Goal: Task Accomplishment & Management: Manage account settings

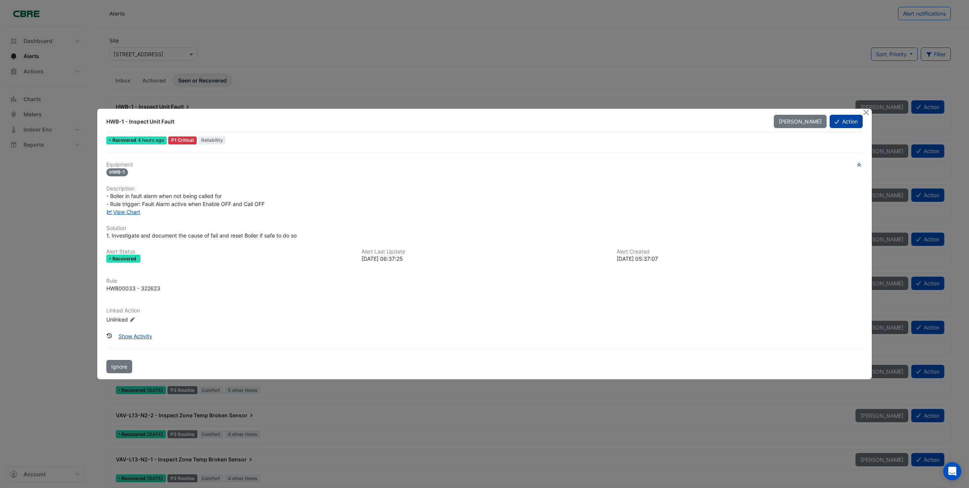
click at [848, 122] on button "Action" at bounding box center [846, 121] width 33 height 13
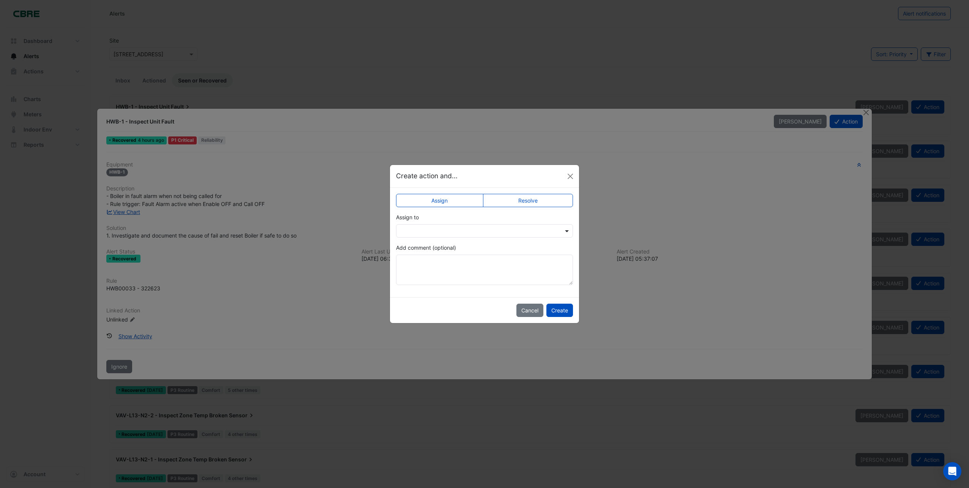
click at [568, 232] on span at bounding box center [567, 231] width 9 height 8
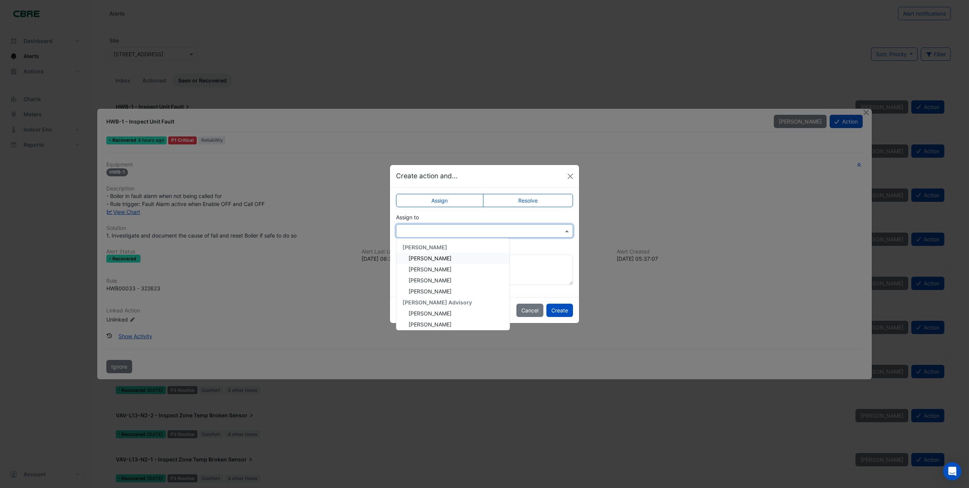
click at [430, 257] on span "[PERSON_NAME]" at bounding box center [430, 258] width 43 height 6
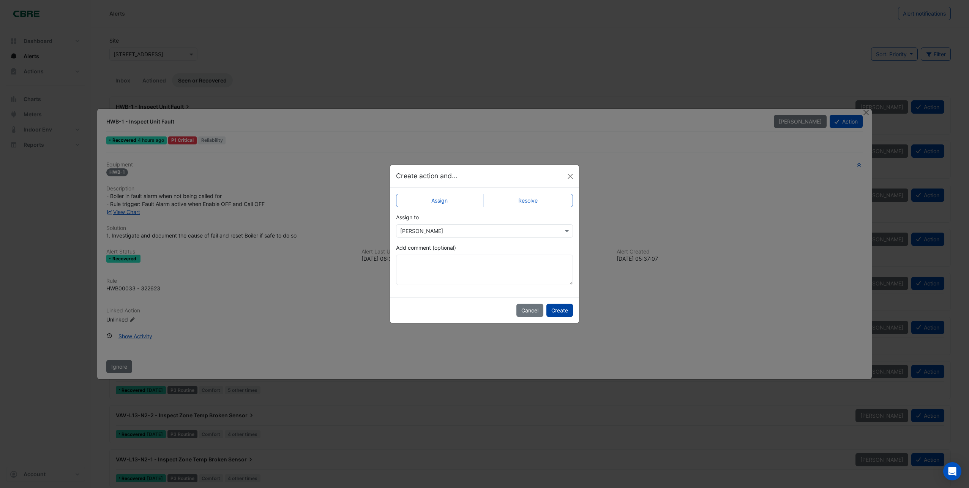
click at [565, 310] on button "Create" at bounding box center [560, 310] width 27 height 13
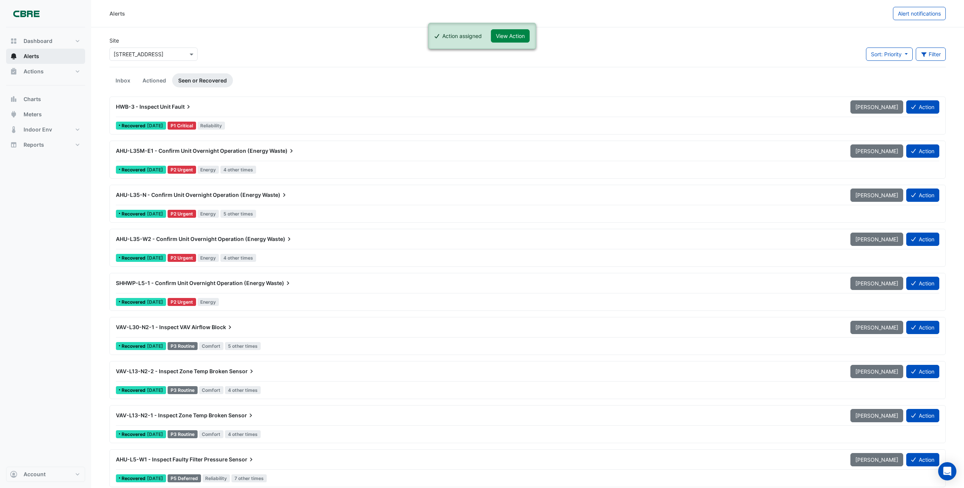
click at [34, 57] on span "Alerts" at bounding box center [32, 56] width 16 height 8
click at [120, 79] on link "Inbox" at bounding box center [122, 80] width 27 height 14
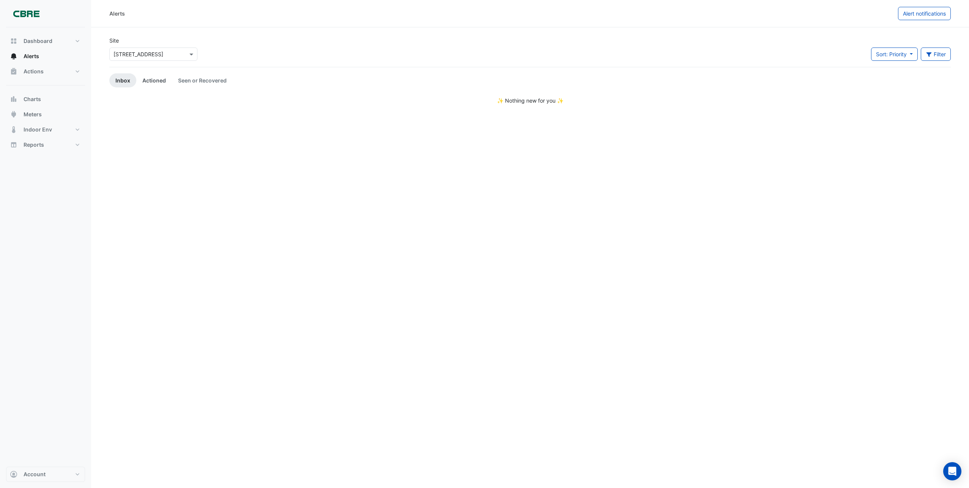
click at [157, 81] on link "Actioned" at bounding box center [154, 80] width 36 height 14
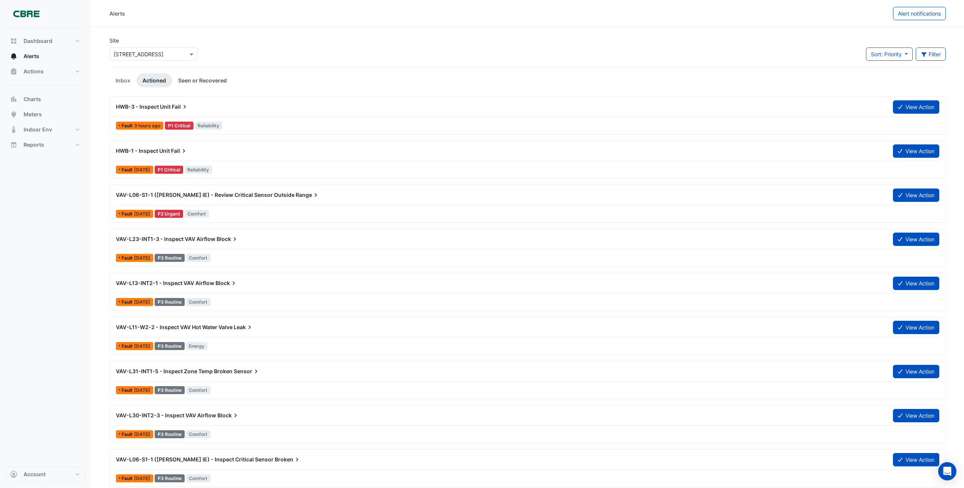
click at [201, 79] on link "Seen or Recovered" at bounding box center [202, 80] width 61 height 14
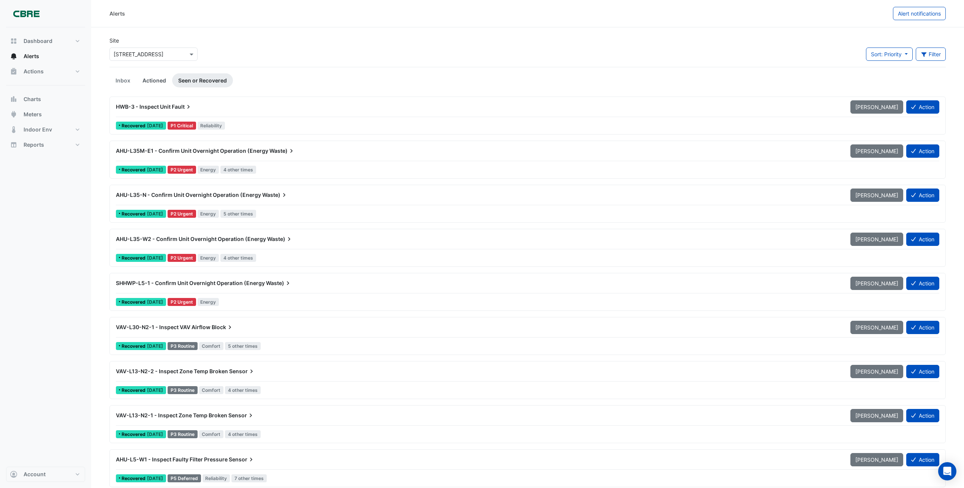
click at [154, 77] on link "Actioned" at bounding box center [154, 80] width 36 height 14
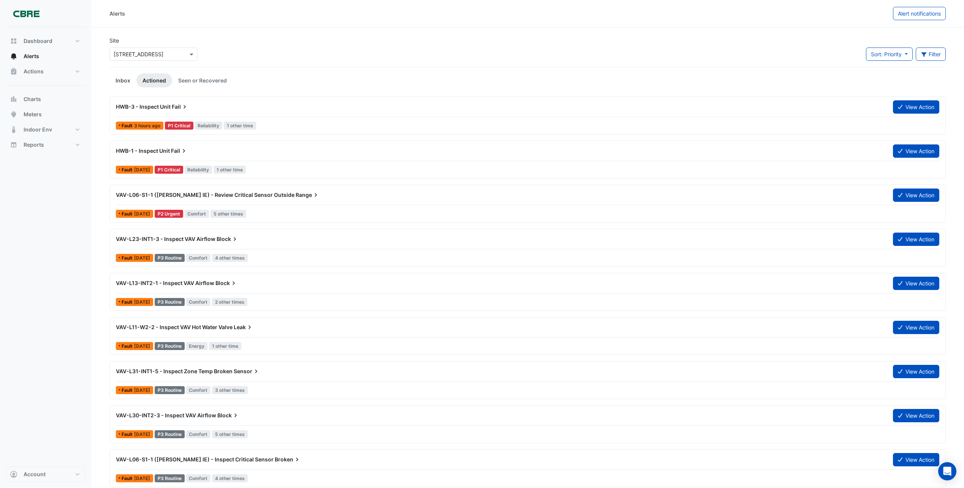
click at [127, 82] on link "Inbox" at bounding box center [122, 80] width 27 height 14
